Goal: Communication & Community: Answer question/provide support

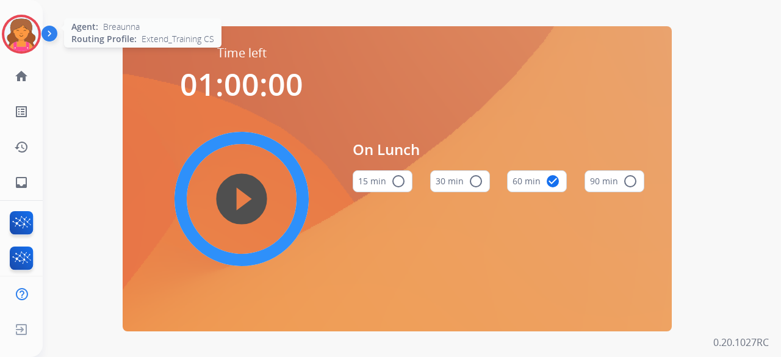
click at [24, 43] on img at bounding box center [21, 34] width 34 height 34
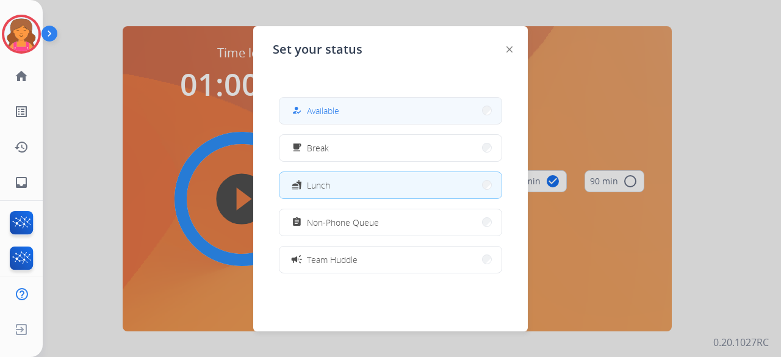
click at [410, 99] on button "how_to_reg Available" at bounding box center [390, 111] width 222 height 26
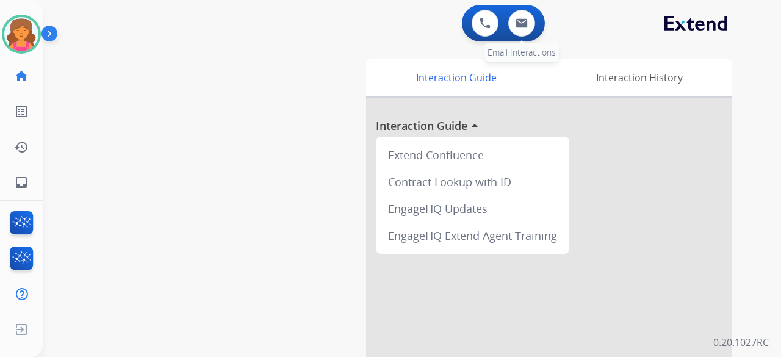
click at [511, 35] on div "0 Email Interactions" at bounding box center [521, 23] width 37 height 27
click at [521, 24] on img at bounding box center [522, 23] width 12 height 10
select select "**********"
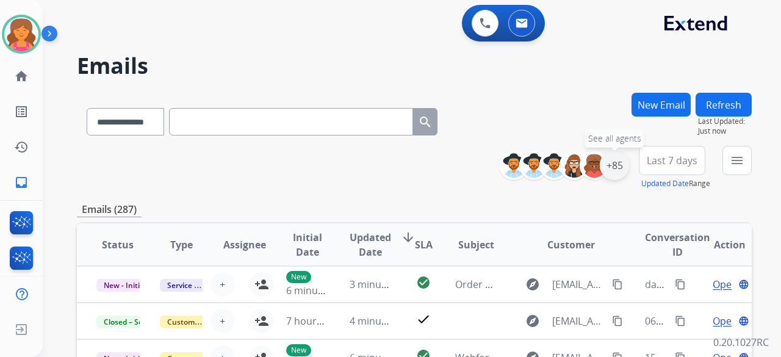
click at [617, 163] on div "+85" at bounding box center [614, 165] width 29 height 29
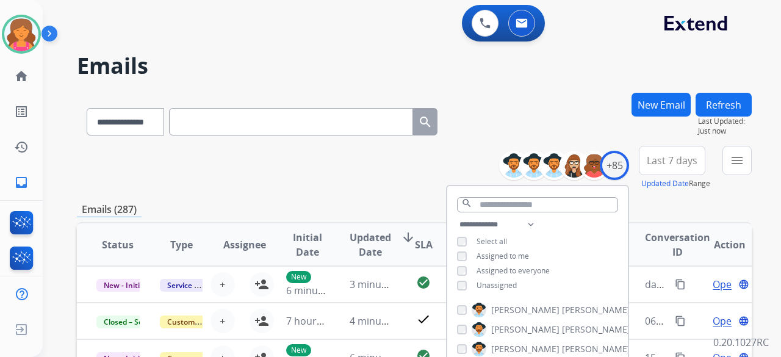
click at [670, 167] on button "Last 7 days" at bounding box center [672, 160] width 66 height 29
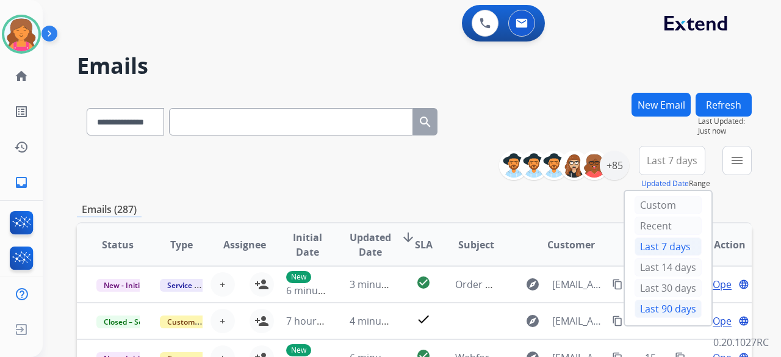
click at [637, 307] on div "Last 90 days" at bounding box center [667, 309] width 67 height 18
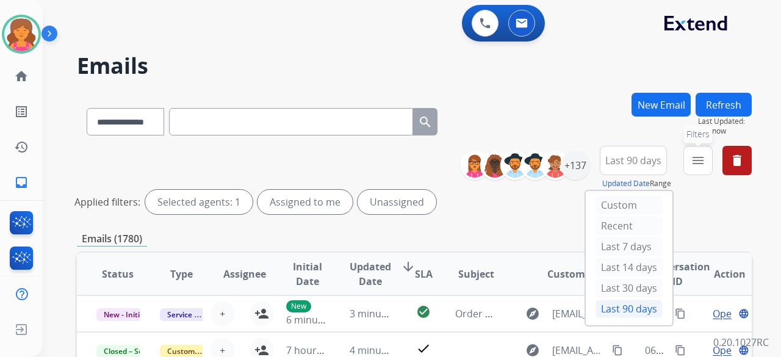
click at [691, 165] on mat-icon "menu" at bounding box center [698, 160] width 15 height 15
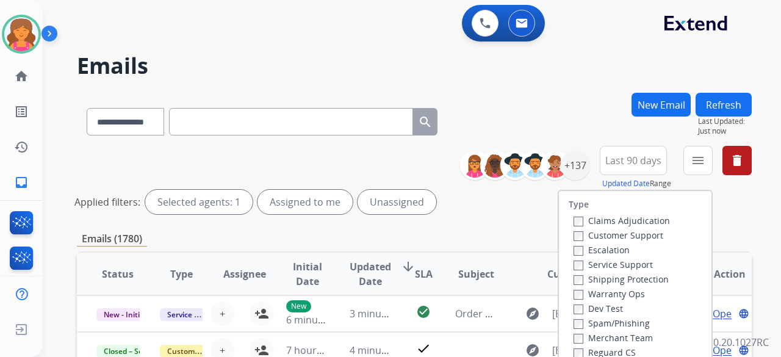
click at [627, 238] on label "Customer Support" at bounding box center [618, 235] width 90 height 12
click at [607, 276] on label "Shipping Protection" at bounding box center [620, 279] width 95 height 12
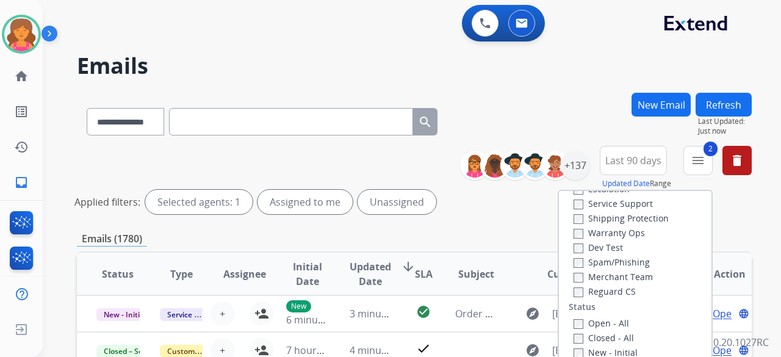
click at [574, 287] on label "Reguard CS" at bounding box center [604, 292] width 62 height 12
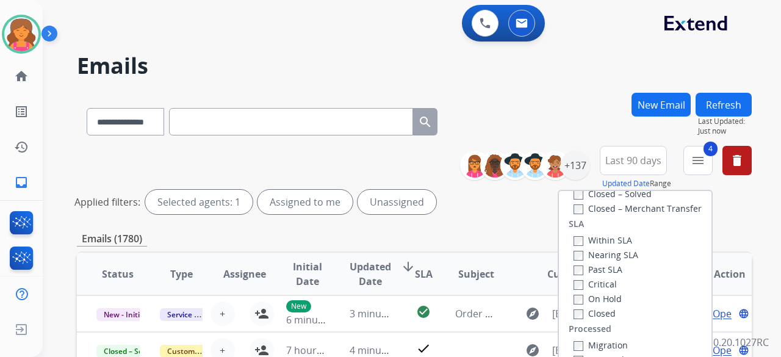
scroll to position [183, 0]
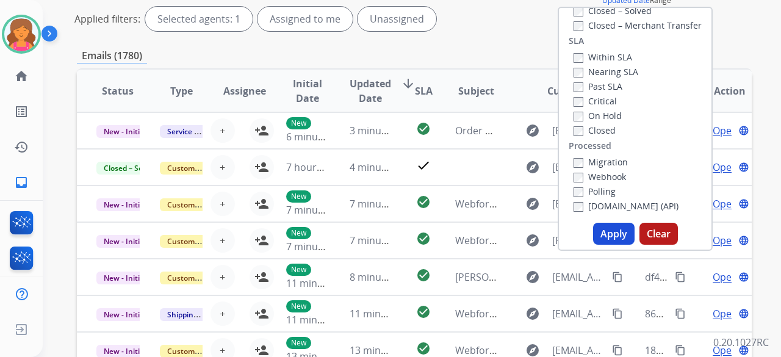
click at [623, 232] on button "Apply" at bounding box center [613, 234] width 41 height 22
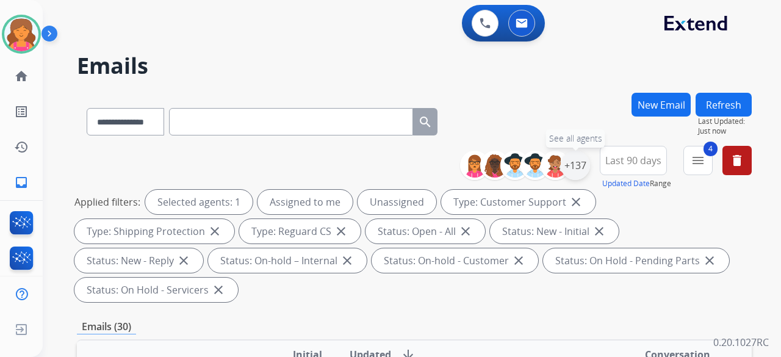
click at [570, 164] on div "+137" at bounding box center [575, 165] width 29 height 29
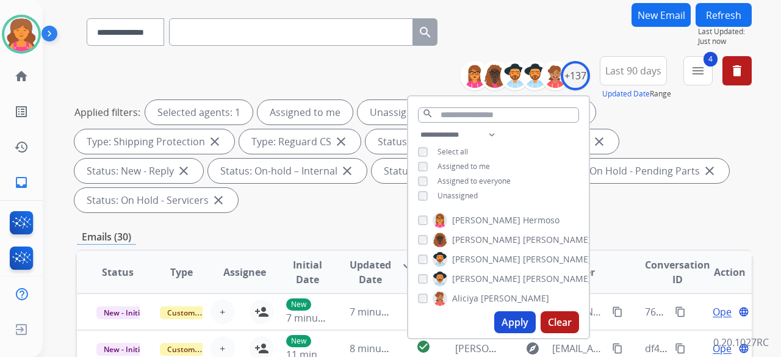
scroll to position [183, 0]
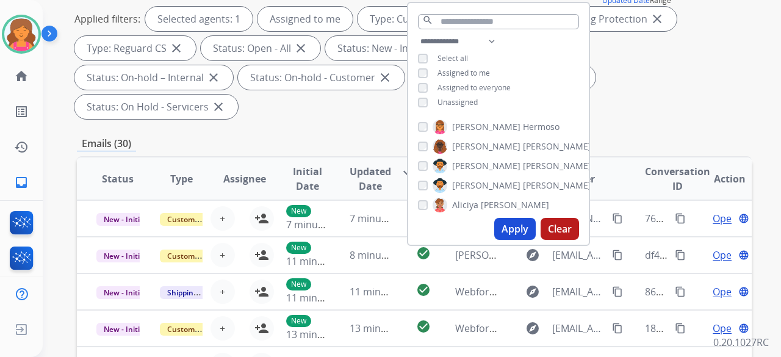
click at [509, 230] on button "Apply" at bounding box center [514, 229] width 41 height 22
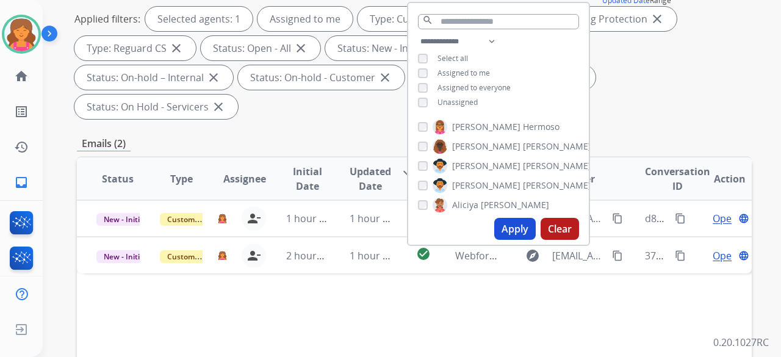
click at [356, 287] on div "Status Type Assignee Initial Date Updated Date arrow_downward SLA Subject Custo…" at bounding box center [414, 360] width 675 height 409
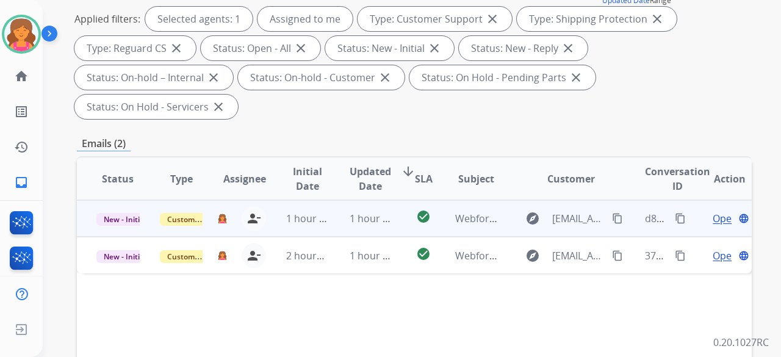
click at [714, 211] on span "Open" at bounding box center [725, 218] width 25 height 15
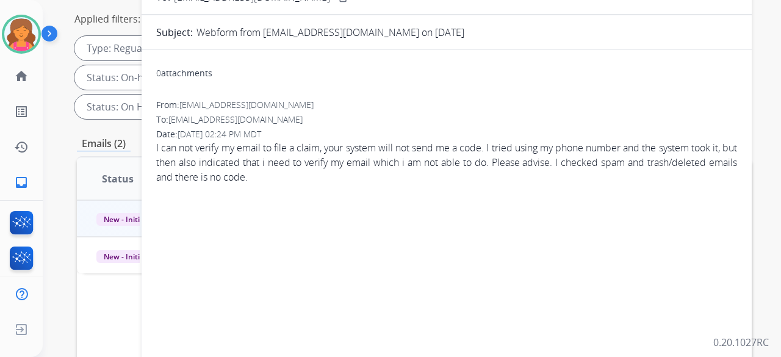
scroll to position [122, 0]
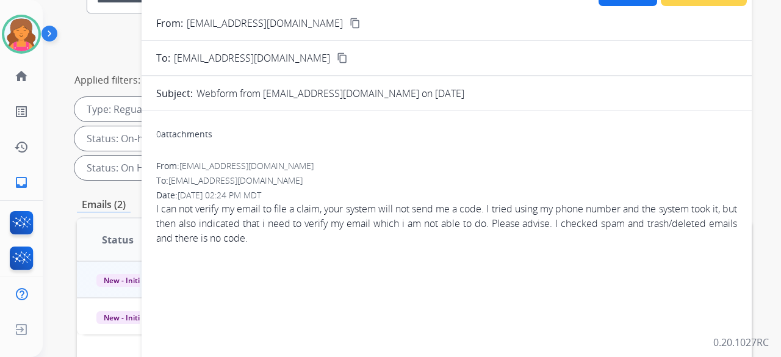
click at [350, 26] on mat-icon "content_copy" at bounding box center [355, 23] width 11 height 11
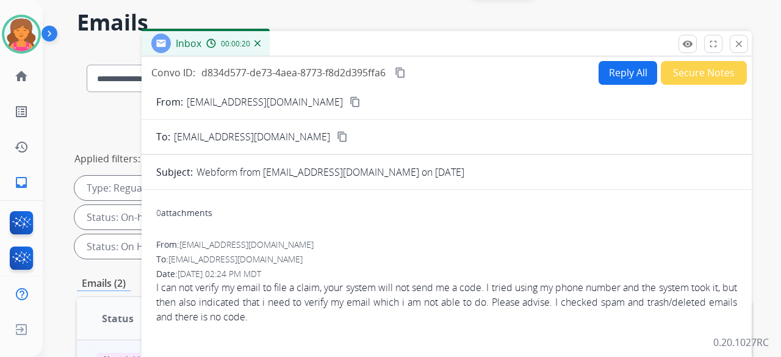
scroll to position [0, 0]
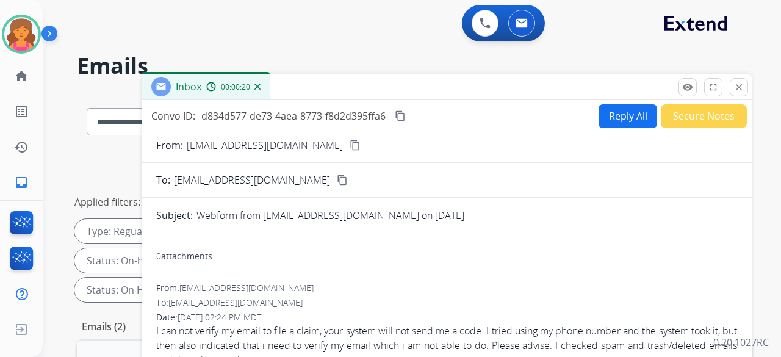
click at [613, 115] on button "Reply All" at bounding box center [627, 116] width 59 height 24
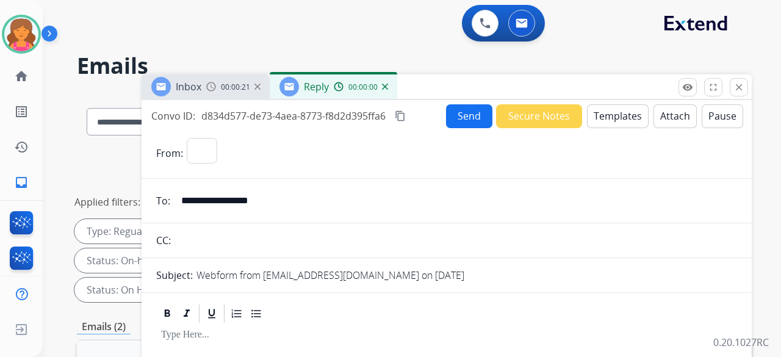
select select "**********"
click at [613, 115] on button "Templates" at bounding box center [618, 116] width 62 height 24
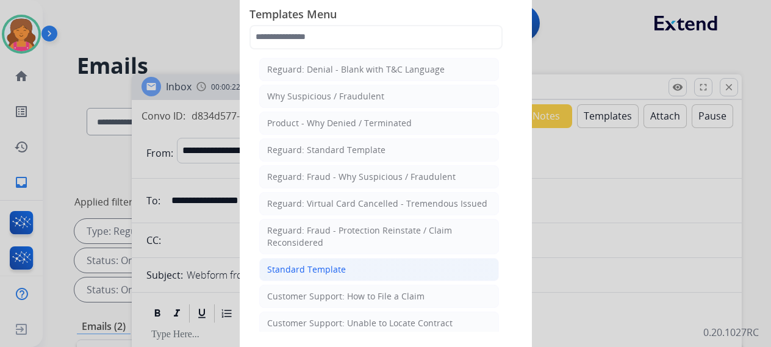
click at [369, 273] on li "Standard Template" at bounding box center [379, 269] width 240 height 23
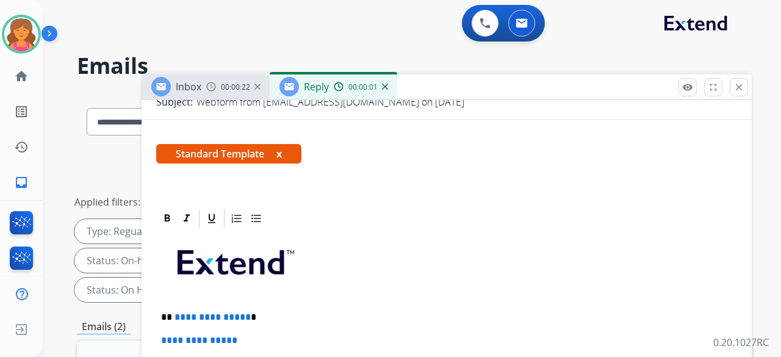
scroll to position [244, 0]
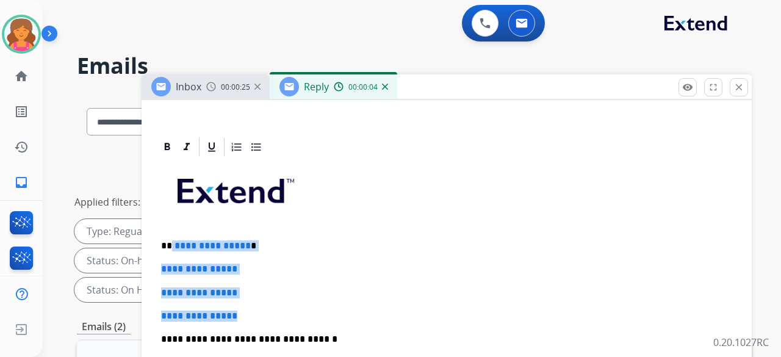
drag, startPoint x: 250, startPoint y: 315, endPoint x: 171, endPoint y: 242, distance: 107.9
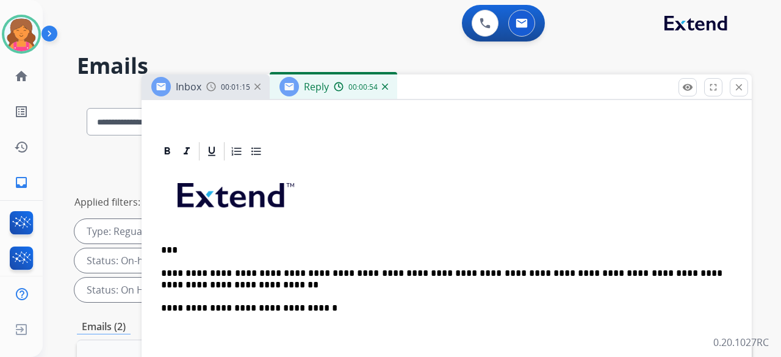
click at [214, 271] on p "**********" at bounding box center [441, 279] width 561 height 23
click at [195, 283] on p "**********" at bounding box center [441, 279] width 561 height 23
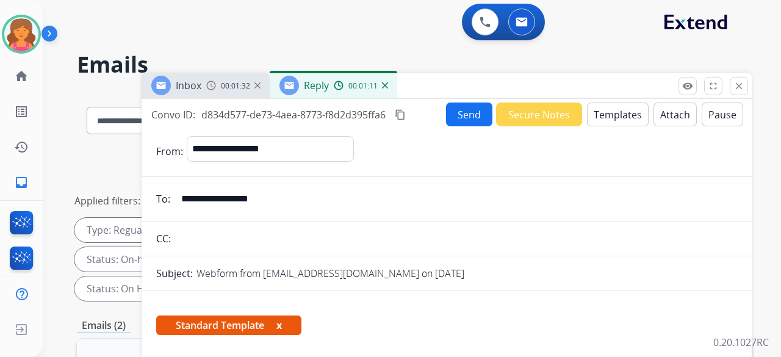
scroll to position [0, 0]
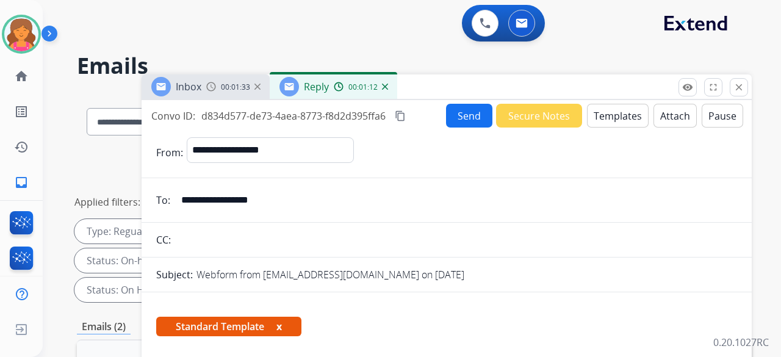
click at [446, 112] on button "Send" at bounding box center [469, 116] width 46 height 24
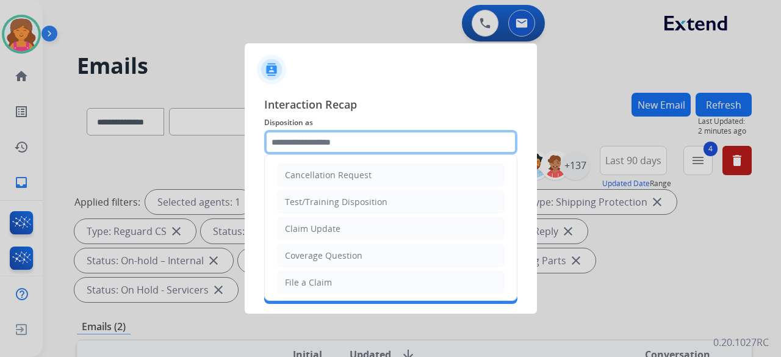
click at [371, 148] on input "text" at bounding box center [390, 142] width 253 height 24
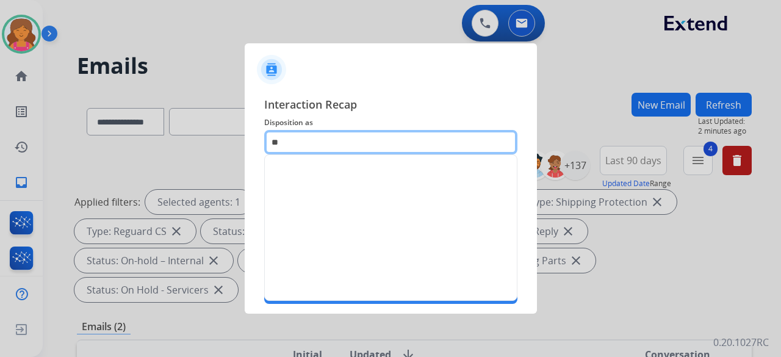
type input "*"
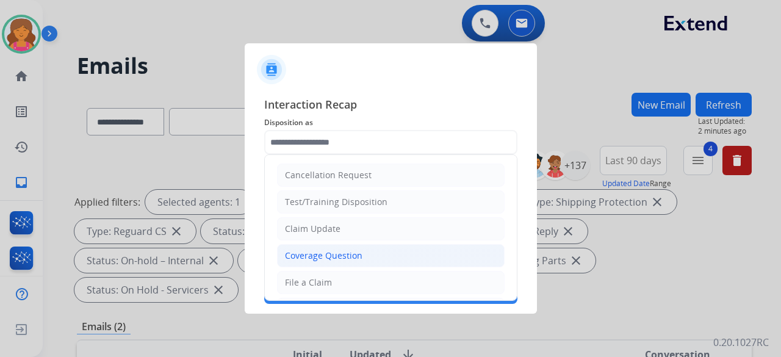
click at [321, 250] on div "Coverage Question" at bounding box center [323, 256] width 77 height 12
type input "**********"
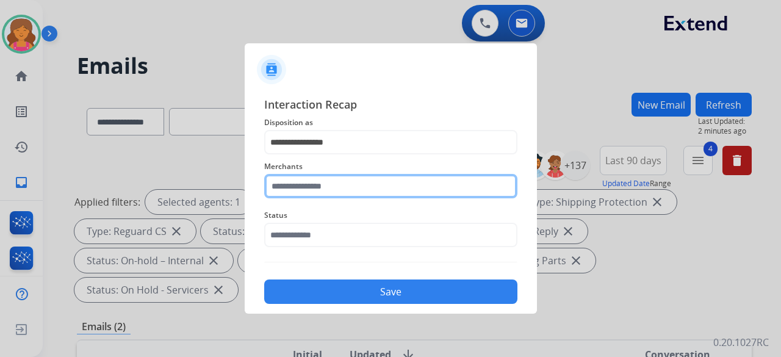
click at [332, 182] on input "text" at bounding box center [390, 186] width 253 height 24
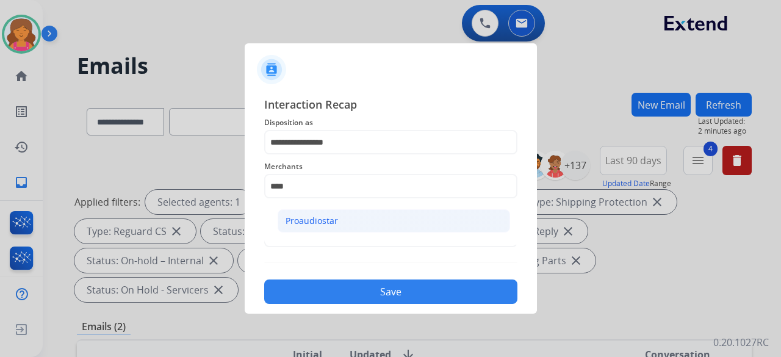
click at [350, 214] on li "Proaudiostar" at bounding box center [394, 220] width 232 height 23
type input "**********"
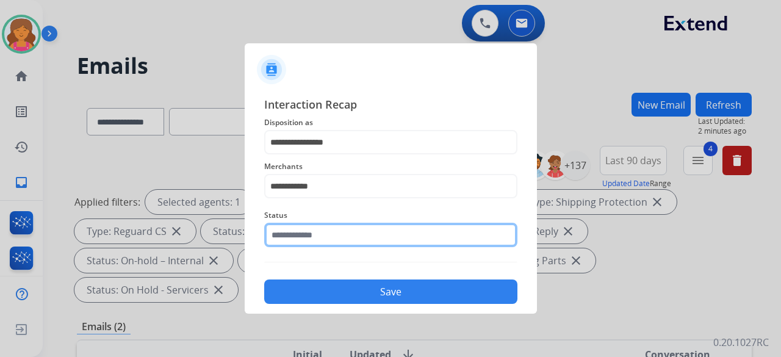
click at [345, 230] on input "text" at bounding box center [390, 235] width 253 height 24
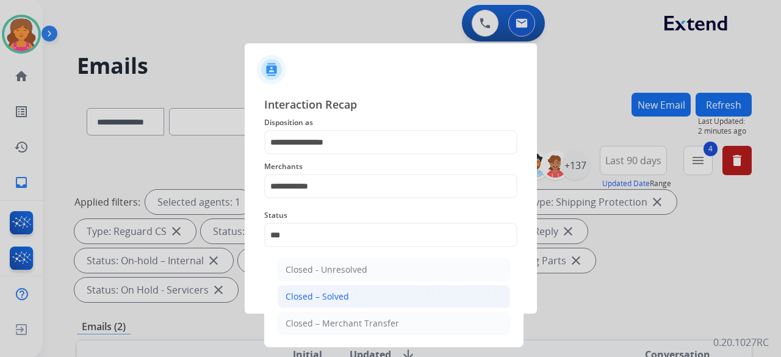
click at [343, 298] on div "Closed – Solved" at bounding box center [317, 296] width 63 height 12
type input "**********"
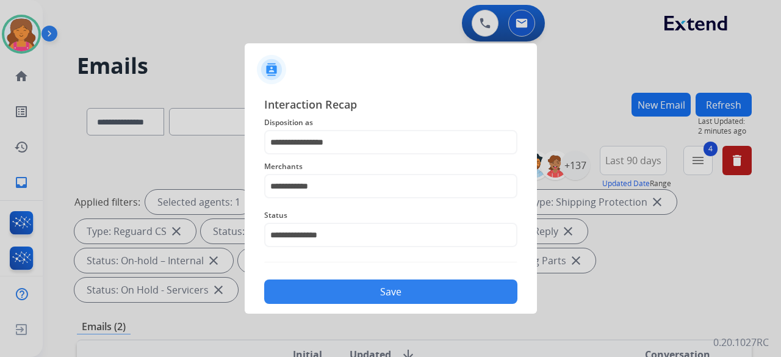
click at [345, 300] on button "Save" at bounding box center [390, 291] width 253 height 24
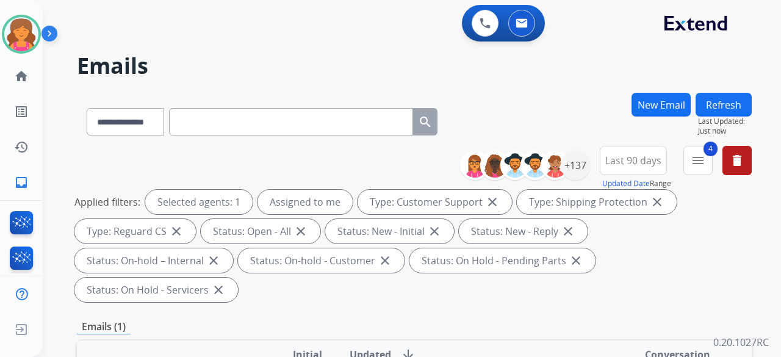
scroll to position [244, 0]
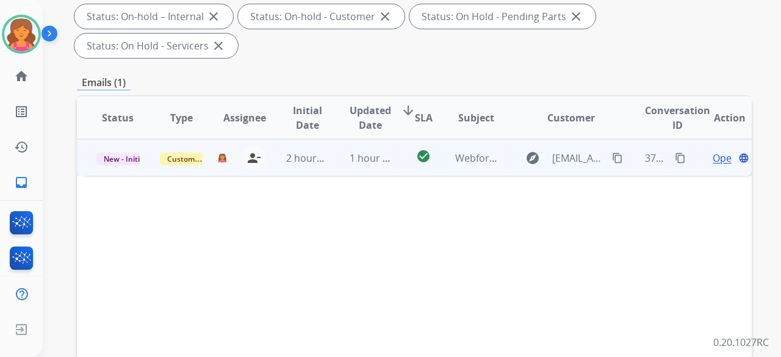
click at [713, 151] on span "Open" at bounding box center [725, 158] width 25 height 15
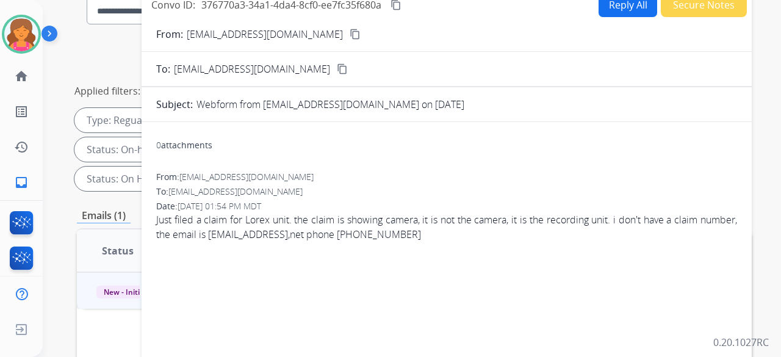
scroll to position [0, 0]
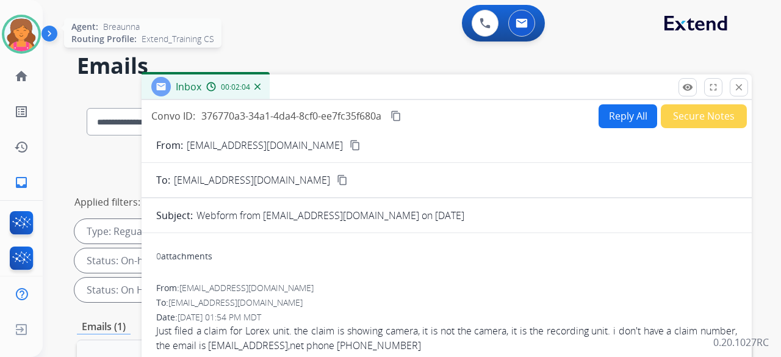
click at [21, 37] on img at bounding box center [21, 34] width 34 height 34
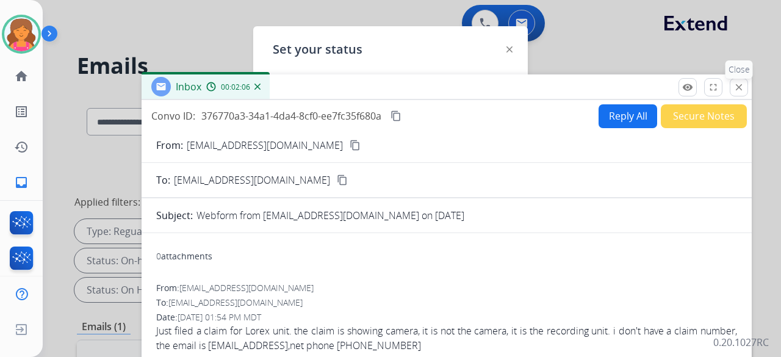
click at [741, 86] on mat-icon "close" at bounding box center [738, 87] width 11 height 11
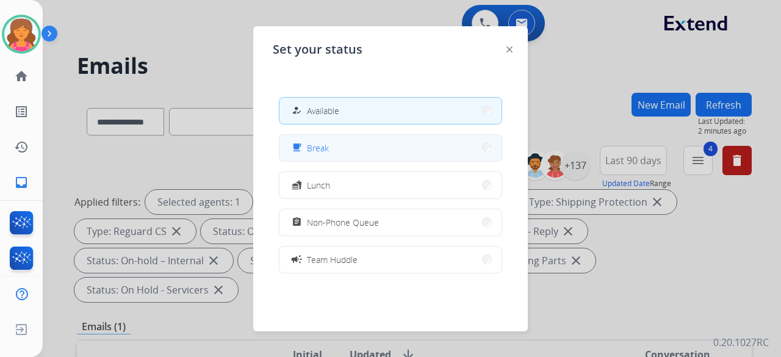
click at [313, 148] on span "Break" at bounding box center [318, 148] width 22 height 13
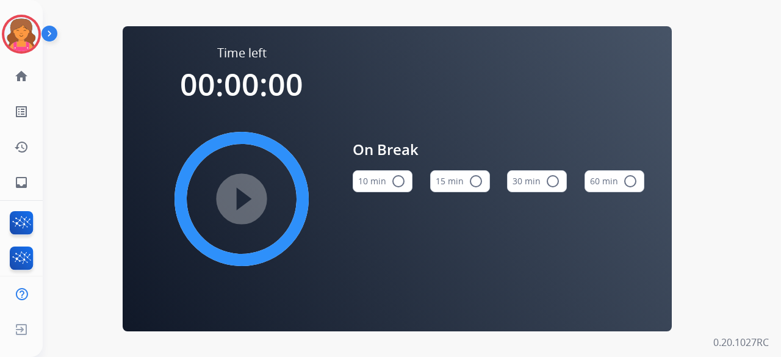
click at [449, 178] on button "15 min radio_button_unchecked" at bounding box center [460, 181] width 60 height 22
click at [234, 192] on mat-icon "play_circle_filled" at bounding box center [241, 199] width 15 height 15
click at [100, 70] on div "Time left 00:00:00 play_circle_filled On Break 10 min radio_button_unchecked 15…" at bounding box center [397, 178] width 709 height 357
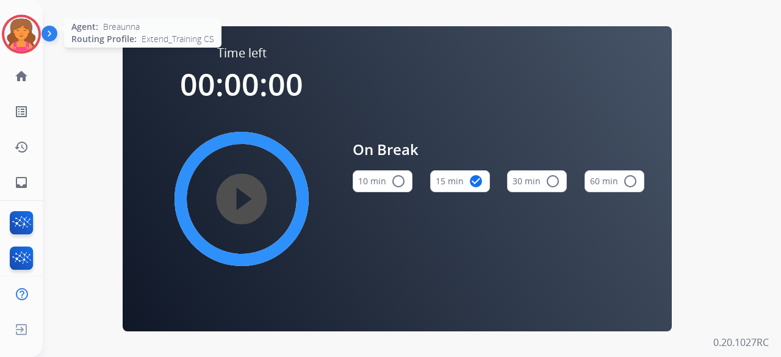
click at [20, 32] on img at bounding box center [21, 34] width 34 height 34
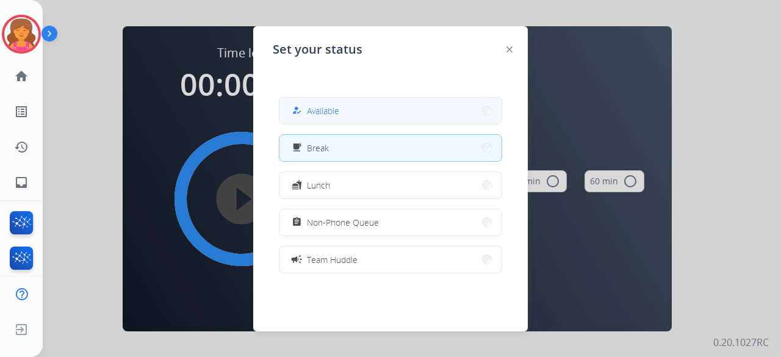
click at [417, 105] on button "how_to_reg Available" at bounding box center [390, 111] width 222 height 26
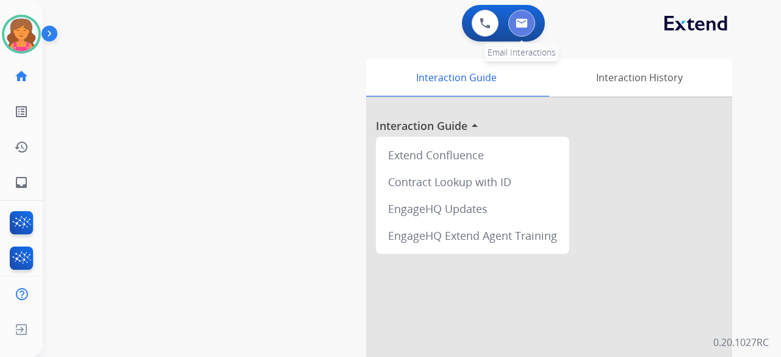
click at [526, 23] on img at bounding box center [522, 23] width 12 height 10
select select "**********"
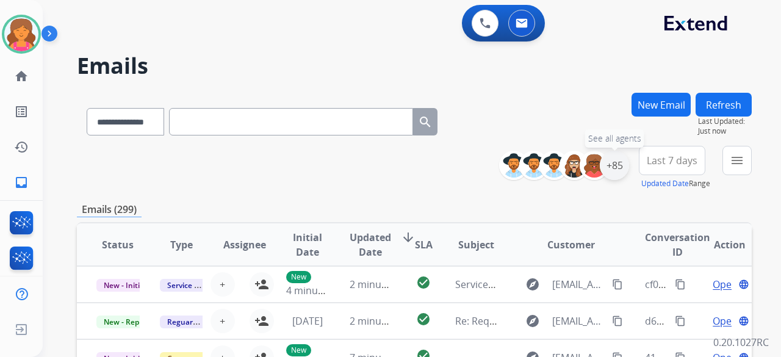
click at [608, 167] on div "+85" at bounding box center [614, 165] width 29 height 29
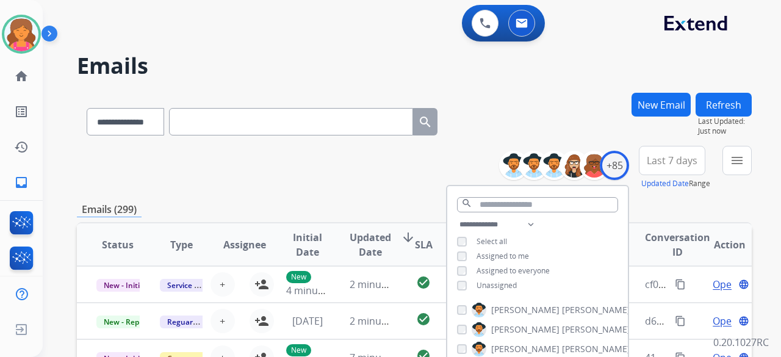
click at [656, 151] on button "Last 7 days" at bounding box center [672, 160] width 66 height 29
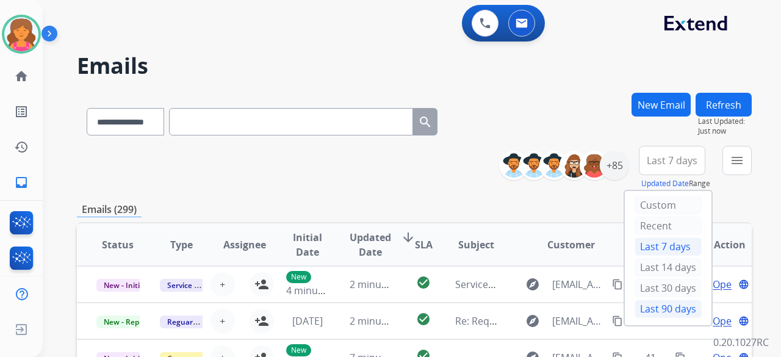
click at [644, 303] on div "Last 90 days" at bounding box center [667, 309] width 67 height 18
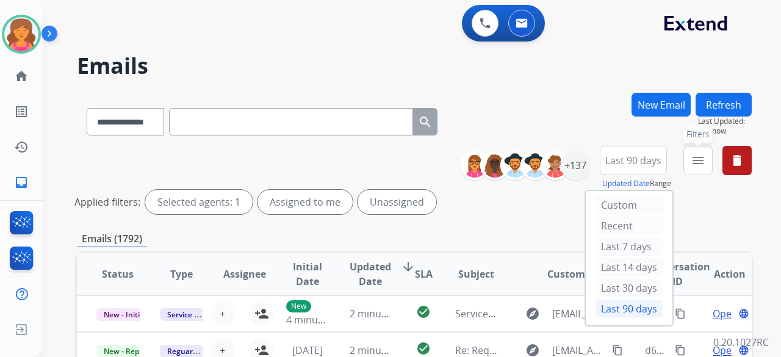
click at [691, 157] on mat-icon "menu" at bounding box center [698, 160] width 15 height 15
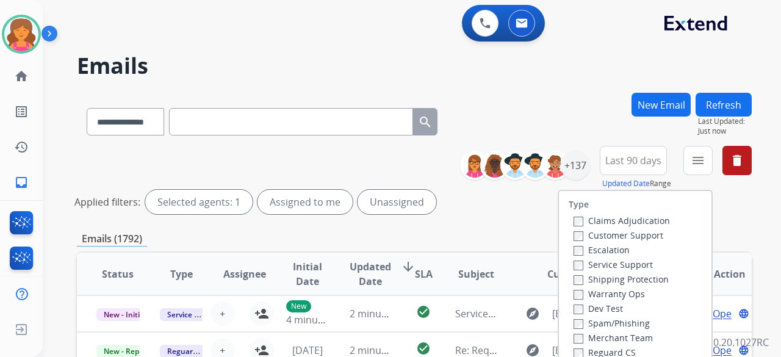
click at [573, 229] on div "Customer Support" at bounding box center [621, 235] width 96 height 15
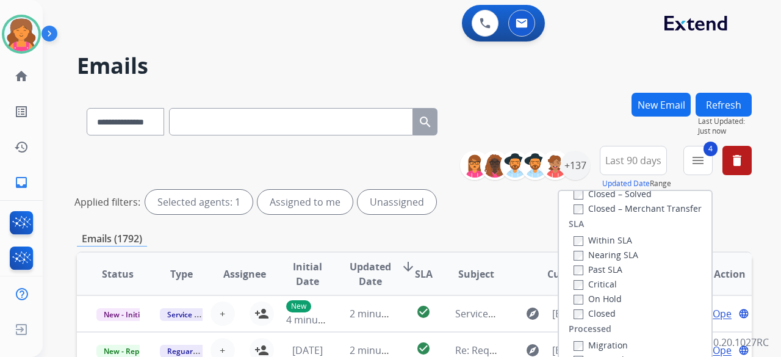
scroll to position [122, 0]
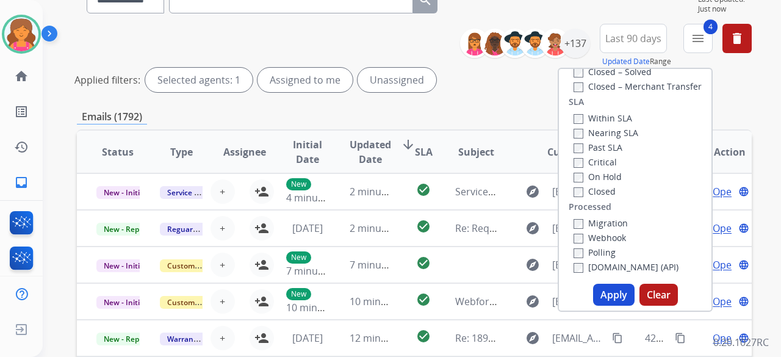
click at [610, 290] on button "Apply" at bounding box center [613, 295] width 41 height 22
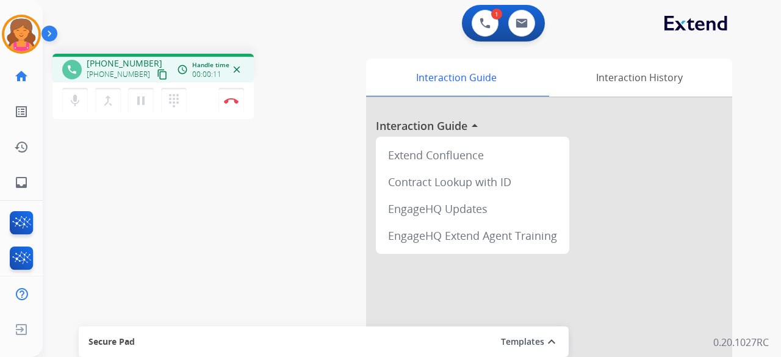
click at [157, 71] on mat-icon "content_copy" at bounding box center [162, 74] width 11 height 11
click at [142, 105] on mat-icon "pause" at bounding box center [141, 100] width 15 height 15
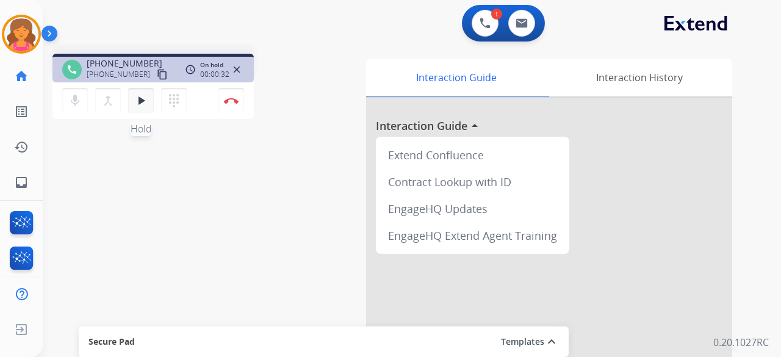
click at [142, 101] on mat-icon "play_arrow" at bounding box center [141, 100] width 15 height 15
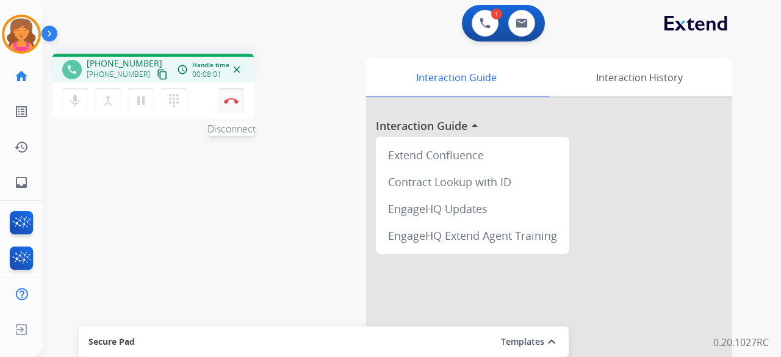
click at [231, 104] on button "Disconnect" at bounding box center [231, 101] width 26 height 26
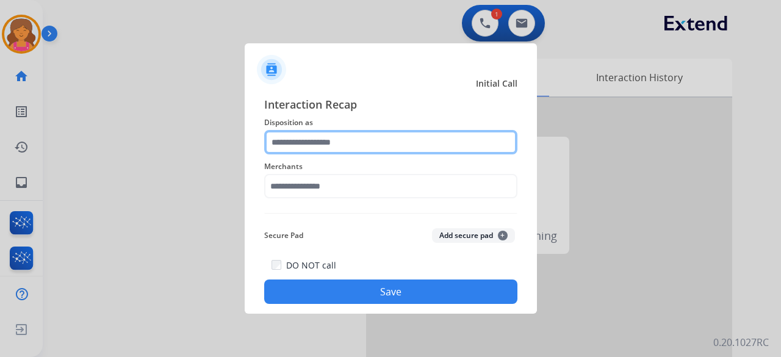
click at [322, 143] on input "text" at bounding box center [390, 142] width 253 height 24
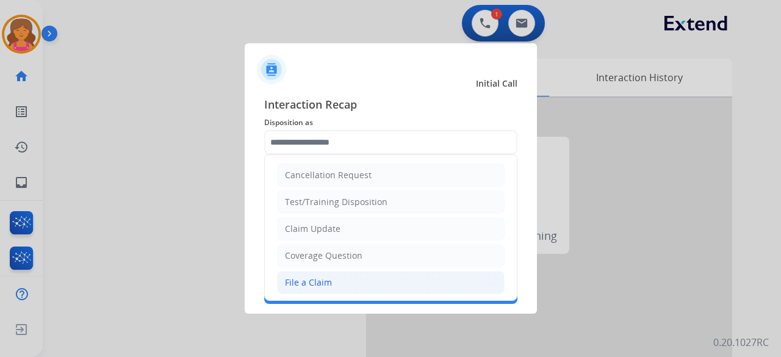
click at [338, 278] on li "File a Claim" at bounding box center [391, 282] width 228 height 23
type input "**********"
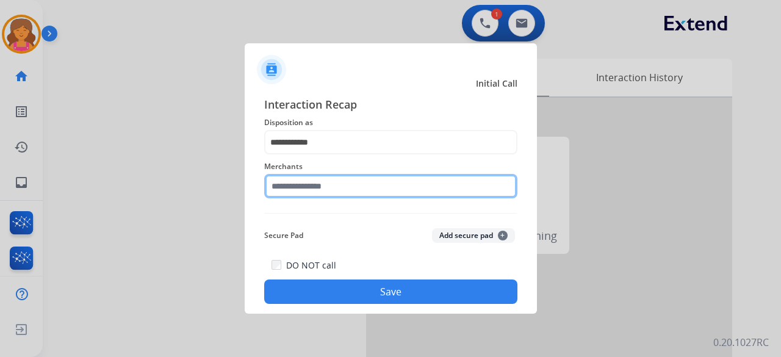
click at [314, 178] on input "text" at bounding box center [390, 186] width 253 height 24
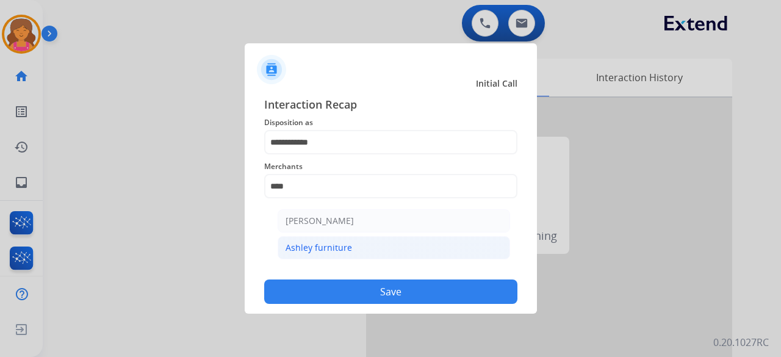
click at [333, 246] on div "Ashley furniture" at bounding box center [319, 248] width 66 height 12
type input "**********"
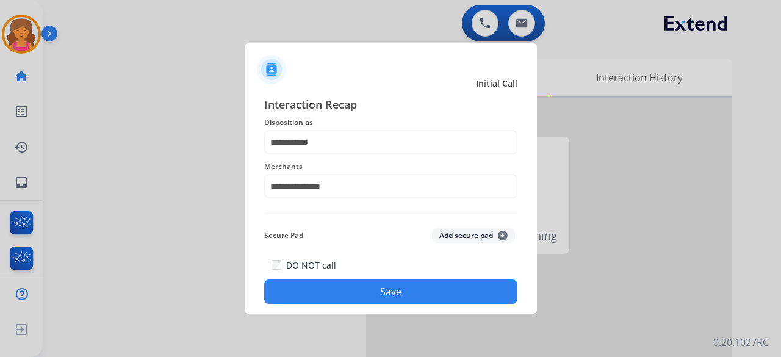
click at [333, 289] on button "Save" at bounding box center [390, 291] width 253 height 24
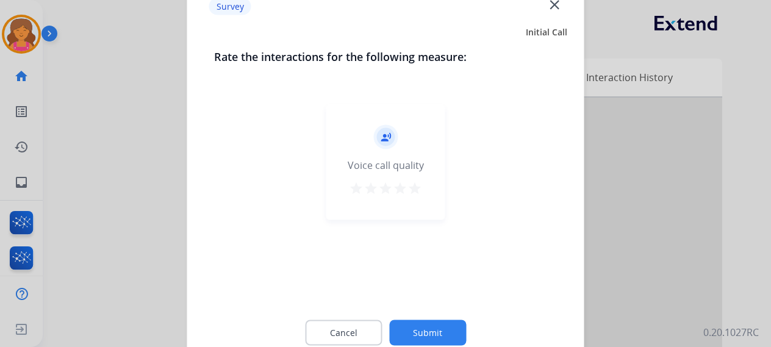
click at [413, 193] on mat-icon "star" at bounding box center [415, 188] width 15 height 15
click at [434, 332] on button "Submit" at bounding box center [427, 333] width 77 height 26
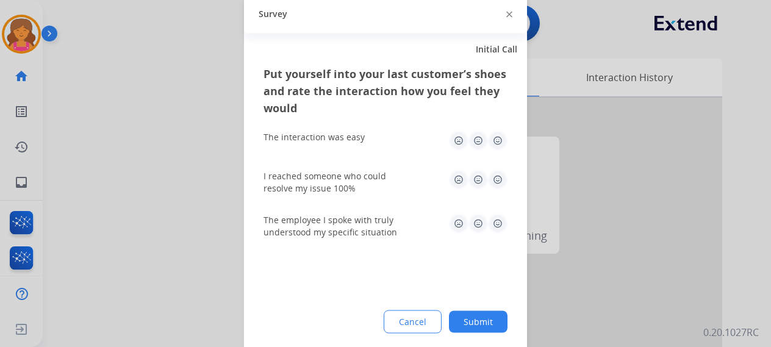
click at [500, 182] on img at bounding box center [498, 180] width 20 height 20
click at [494, 132] on img at bounding box center [498, 141] width 20 height 20
click at [501, 223] on img at bounding box center [498, 224] width 20 height 20
click at [500, 316] on button "Submit" at bounding box center [478, 322] width 59 height 22
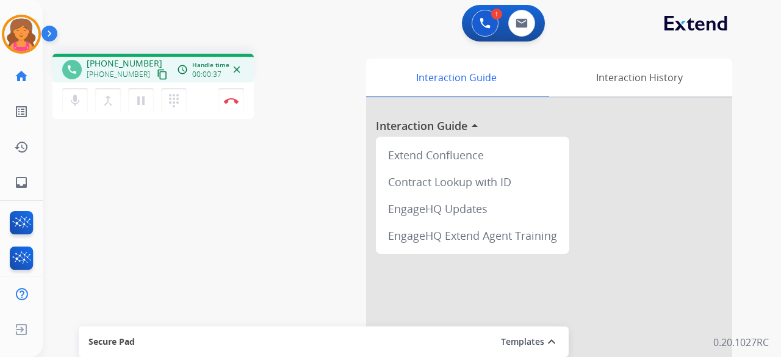
click at [155, 81] on button "content_copy" at bounding box center [162, 74] width 15 height 15
click at [232, 99] on img at bounding box center [231, 101] width 15 height 6
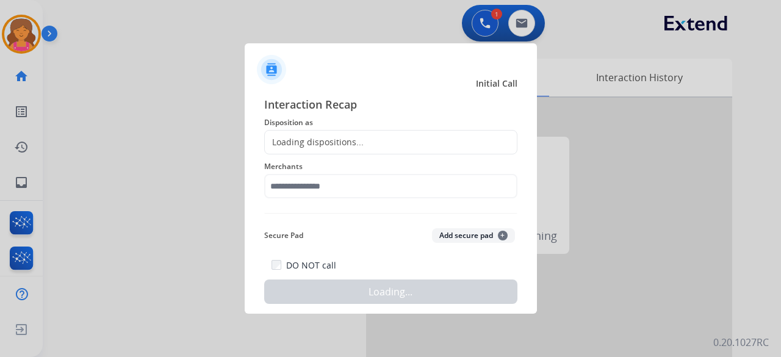
click at [325, 137] on div "Loading dispositions..." at bounding box center [314, 142] width 99 height 12
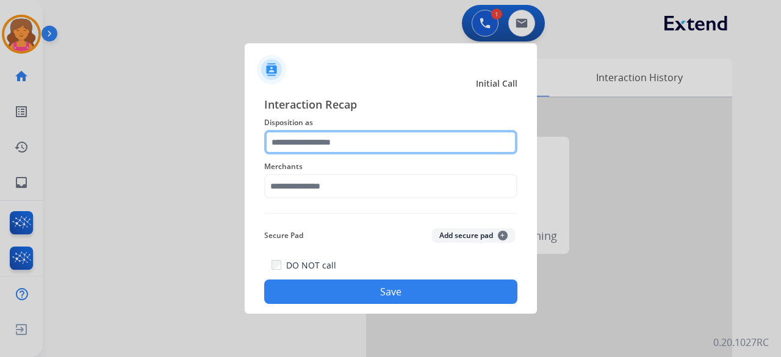
click at [325, 147] on input "text" at bounding box center [390, 142] width 253 height 24
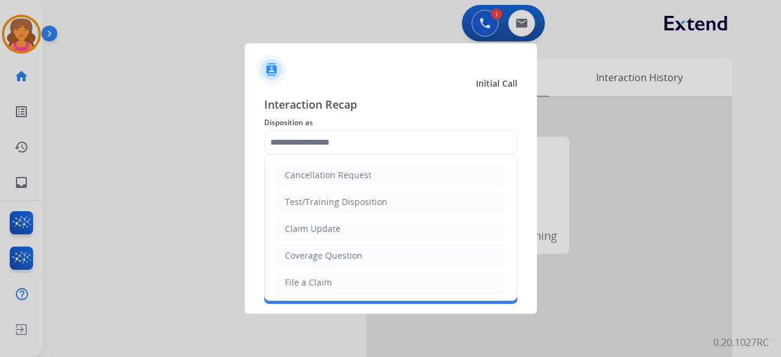
click at [322, 282] on div "File a Claim" at bounding box center [308, 282] width 47 height 12
type input "**********"
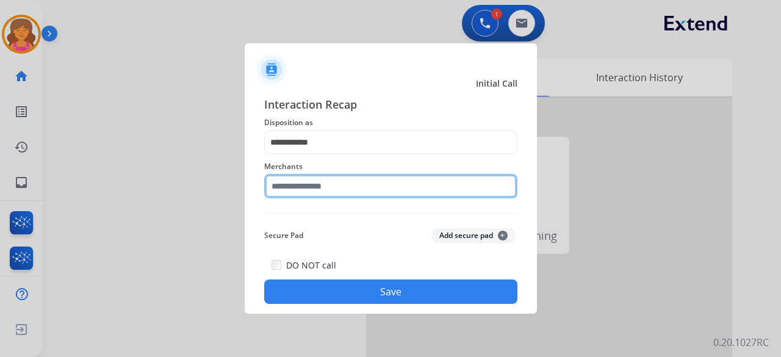
click at [290, 180] on input "text" at bounding box center [390, 186] width 253 height 24
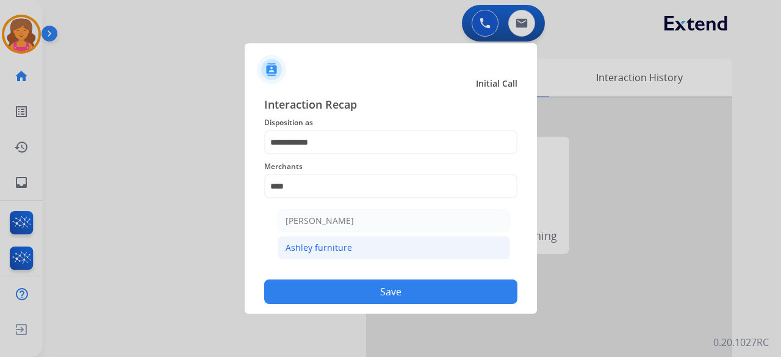
click at [361, 250] on li "Ashley furniture" at bounding box center [394, 247] width 232 height 23
type input "**********"
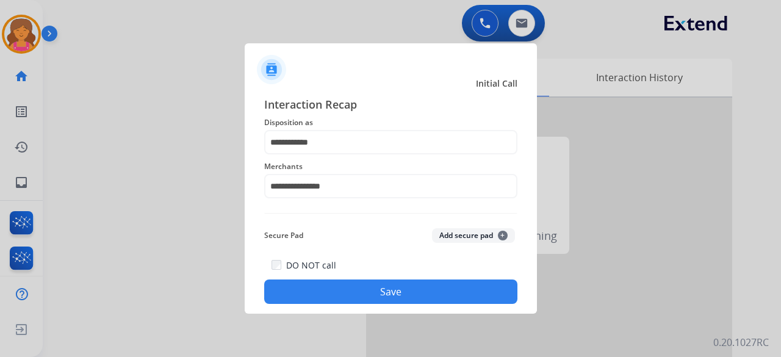
click at [362, 285] on button "Save" at bounding box center [390, 291] width 253 height 24
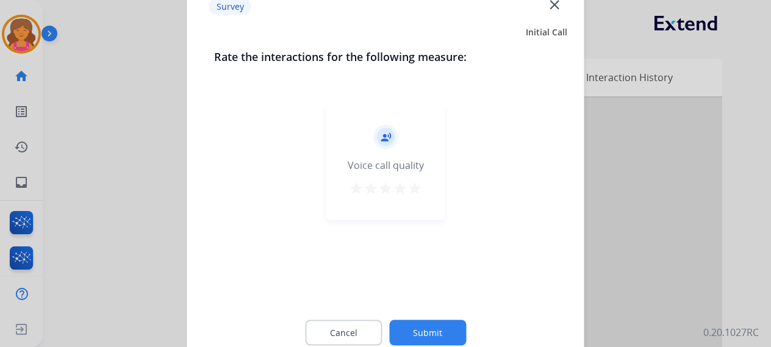
click at [412, 197] on button "star" at bounding box center [415, 190] width 15 height 18
click at [429, 340] on button "Submit" at bounding box center [427, 333] width 77 height 26
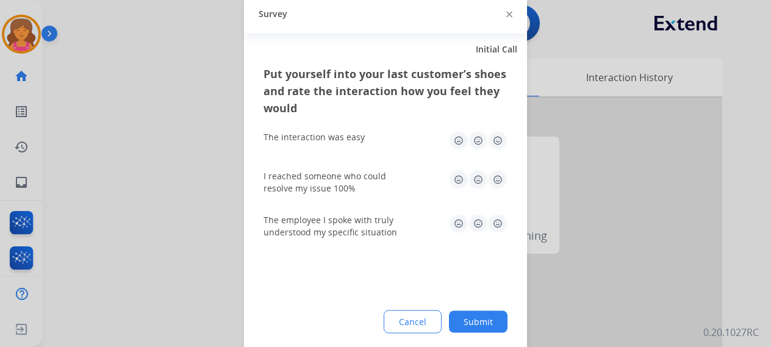
click at [500, 138] on img at bounding box center [498, 141] width 20 height 20
click at [500, 179] on img at bounding box center [498, 180] width 20 height 20
click at [501, 215] on img at bounding box center [498, 224] width 20 height 20
click at [473, 325] on button "Submit" at bounding box center [478, 322] width 59 height 22
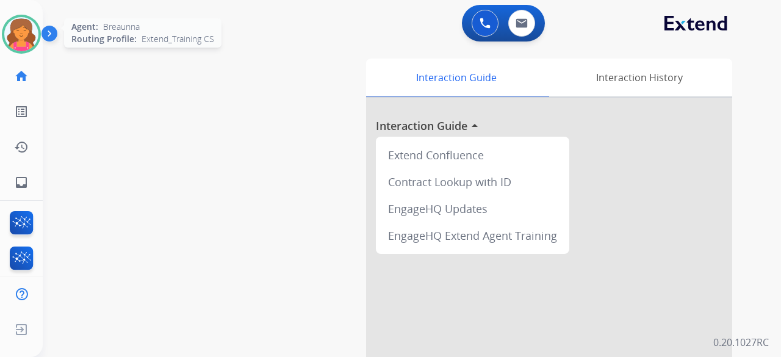
click at [24, 36] on img at bounding box center [21, 34] width 34 height 34
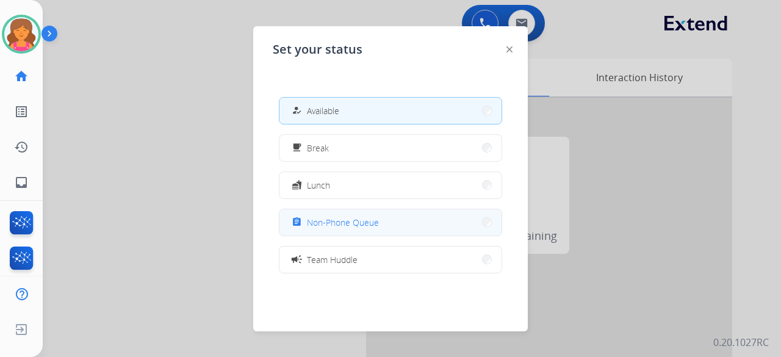
click at [356, 221] on span "Non-Phone Queue" at bounding box center [343, 222] width 72 height 13
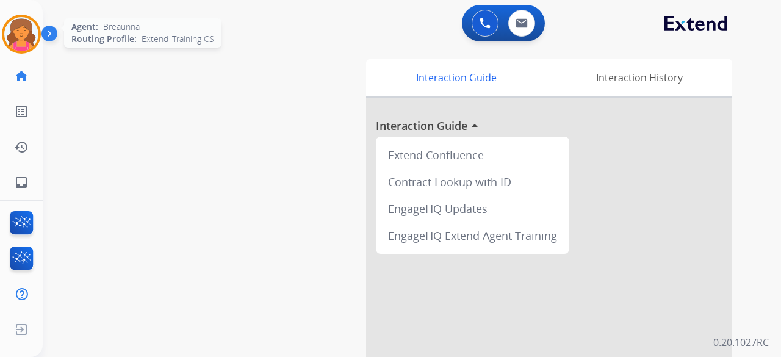
click at [4, 30] on div at bounding box center [21, 34] width 39 height 39
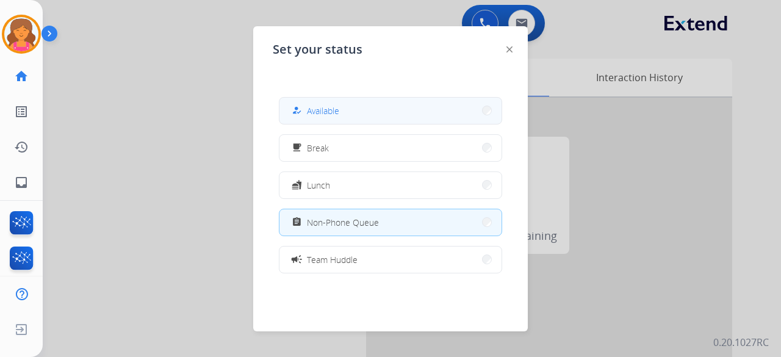
click at [333, 117] on div "how_to_reg Available" at bounding box center [314, 110] width 50 height 15
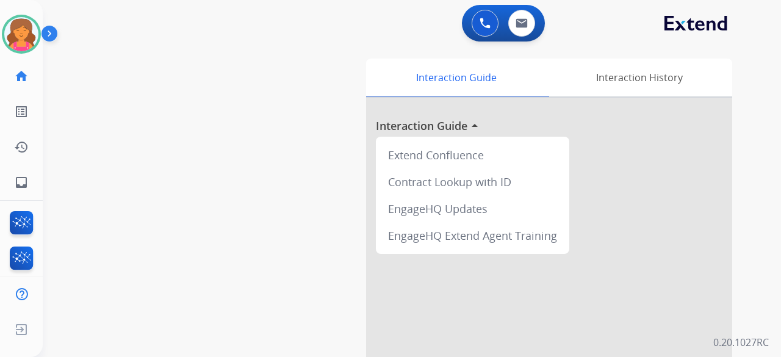
drag, startPoint x: 505, startPoint y: 34, endPoint x: 512, endPoint y: 37, distance: 7.6
click at [507, 35] on div "0 Email Interactions" at bounding box center [521, 23] width 37 height 27
click at [514, 37] on div "0 Voice Interactions 0 Email Interactions" at bounding box center [503, 23] width 83 height 37
click at [515, 33] on button at bounding box center [521, 23] width 27 height 27
select select "**********"
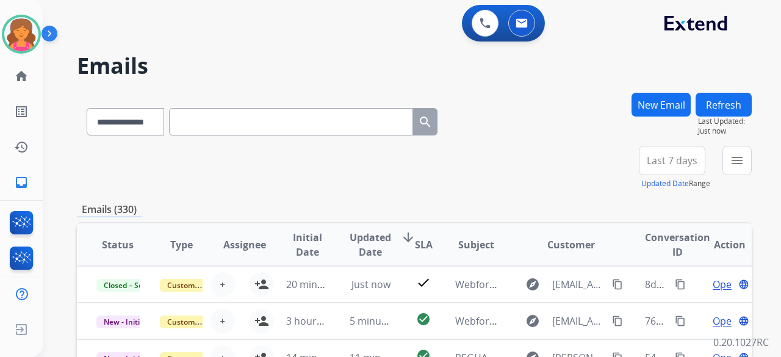
click at [683, 162] on span "Last 7 days" at bounding box center [672, 160] width 51 height 5
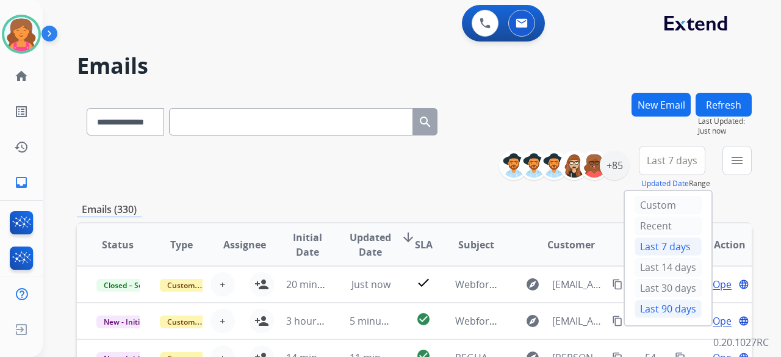
click at [645, 303] on div "Last 90 days" at bounding box center [667, 309] width 67 height 18
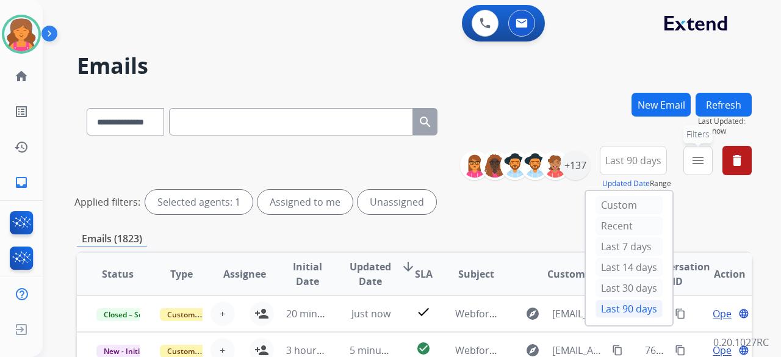
click at [692, 164] on mat-icon "menu" at bounding box center [698, 160] width 15 height 15
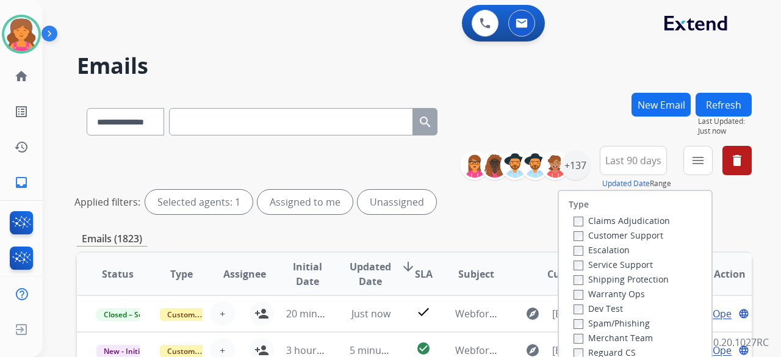
click at [583, 229] on label "Customer Support" at bounding box center [618, 235] width 90 height 12
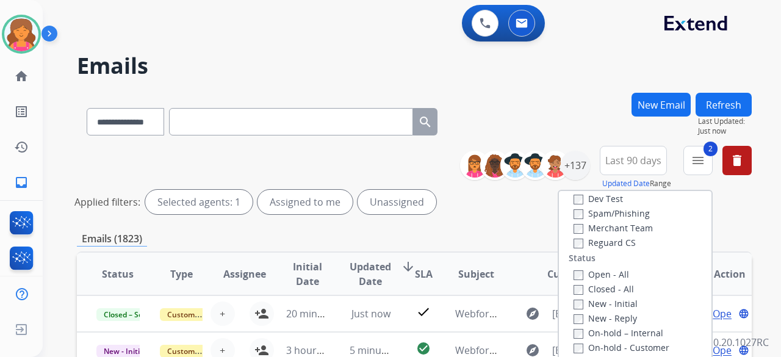
scroll to position [122, 0]
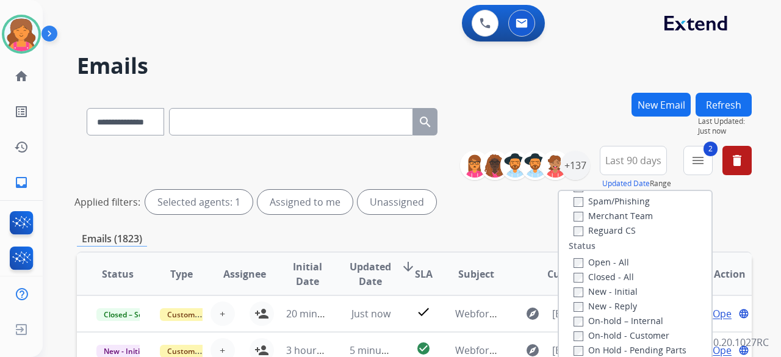
click at [570, 240] on label "Status" at bounding box center [582, 246] width 27 height 12
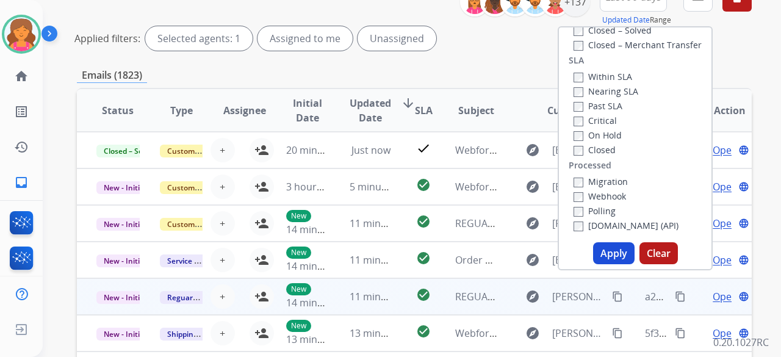
scroll to position [244, 0]
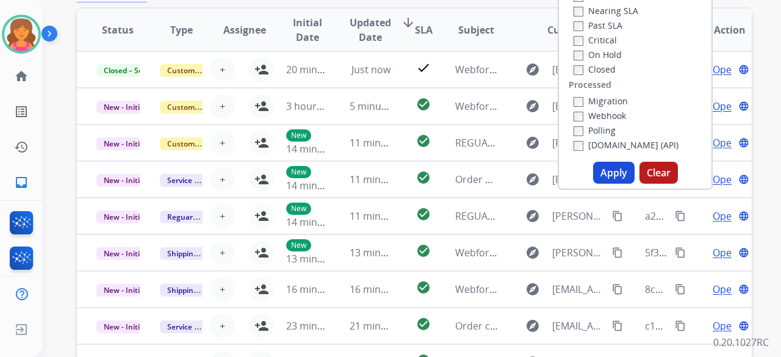
click at [609, 173] on button "Apply" at bounding box center [613, 173] width 41 height 22
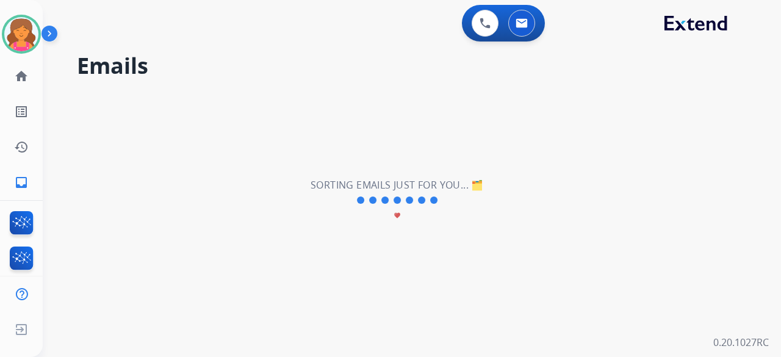
scroll to position [0, 0]
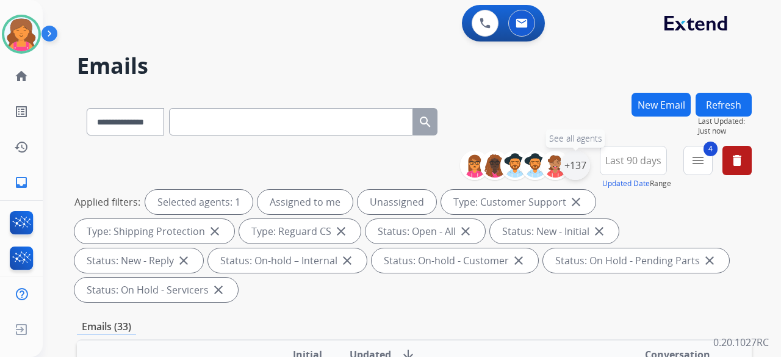
click at [572, 165] on div "+137" at bounding box center [575, 165] width 29 height 29
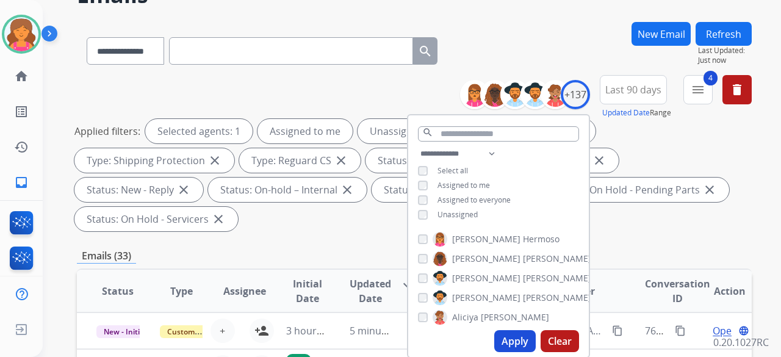
scroll to position [122, 0]
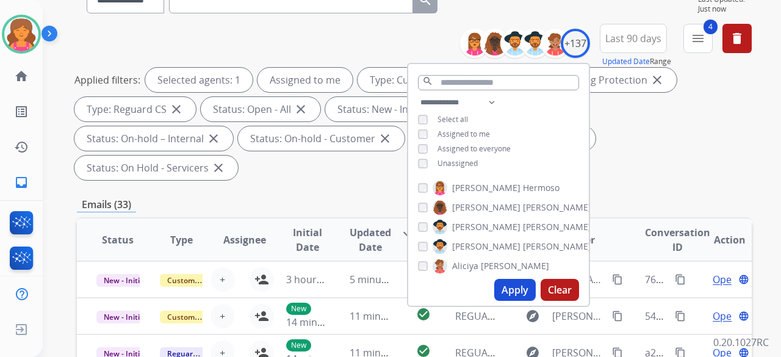
click at [512, 291] on button "Apply" at bounding box center [514, 290] width 41 height 22
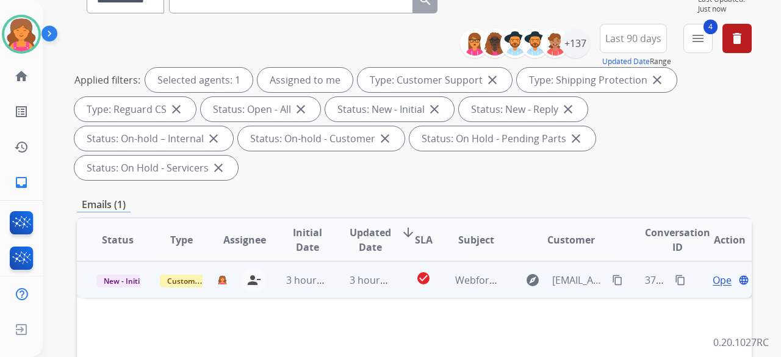
click at [397, 261] on td "check_circle" at bounding box center [414, 279] width 42 height 37
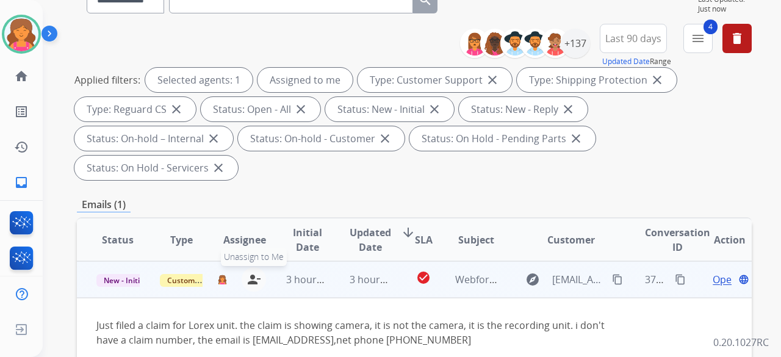
click at [249, 272] on mat-icon "person_remove" at bounding box center [253, 279] width 15 height 15
click at [260, 272] on mat-icon "person_add" at bounding box center [261, 279] width 15 height 15
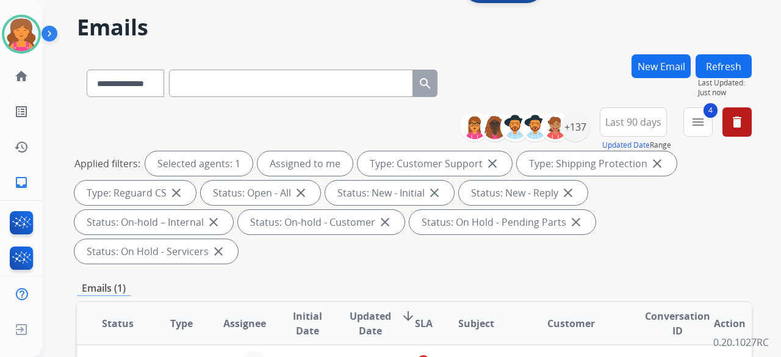
scroll to position [0, 0]
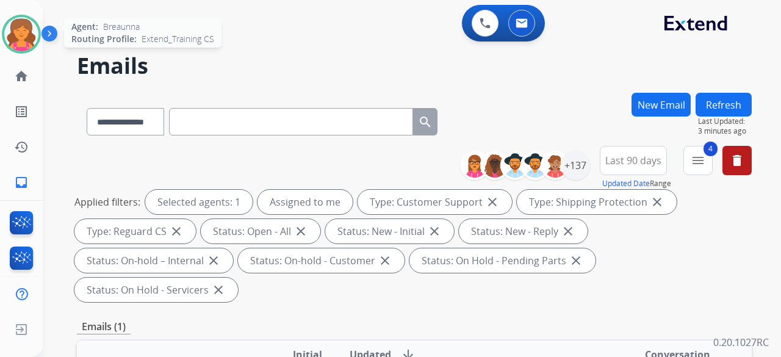
click at [13, 18] on div at bounding box center [21, 34] width 39 height 39
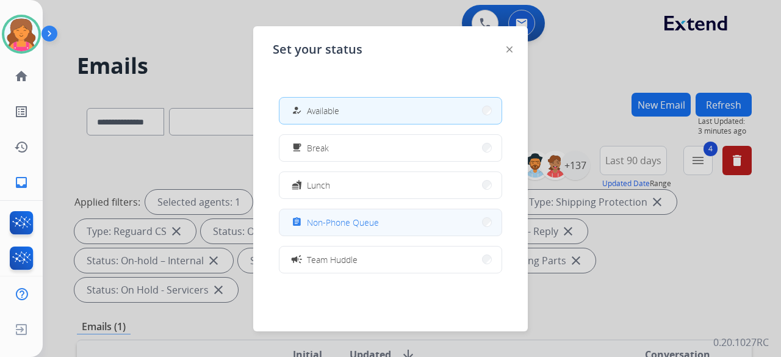
click at [389, 225] on button "assignment Non-Phone Queue" at bounding box center [390, 222] width 222 height 26
